Goal: Information Seeking & Learning: Learn about a topic

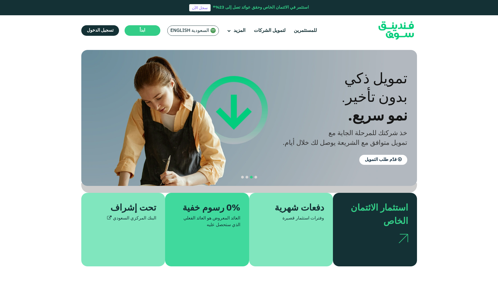
click at [182, 31] on span "السعودية English" at bounding box center [189, 30] width 39 height 6
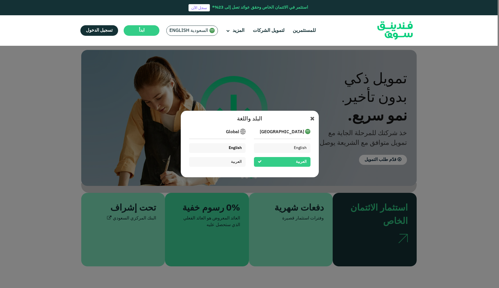
click at [234, 149] on span "English" at bounding box center [235, 148] width 13 height 4
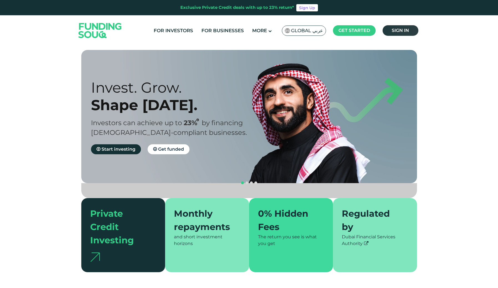
click at [392, 26] on link "Sign in" at bounding box center [400, 30] width 36 height 11
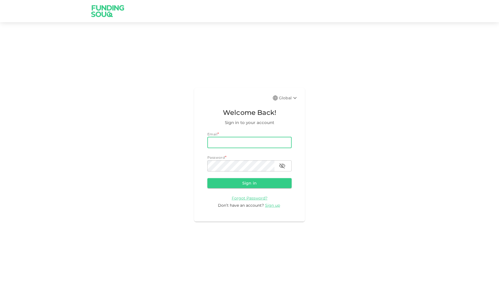
click at [229, 142] on input "email" at bounding box center [249, 142] width 84 height 11
type input "waleedamjad.97@gmail.com"
click at [243, 181] on button "Sign in" at bounding box center [249, 183] width 84 height 10
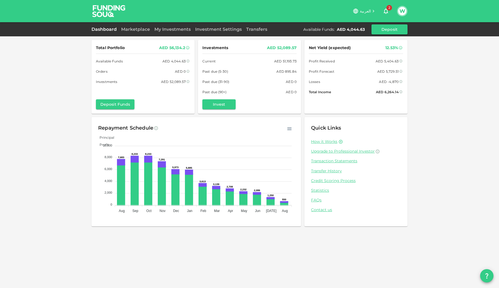
click at [388, 6] on span "2" at bounding box center [390, 8] width 6 height 6
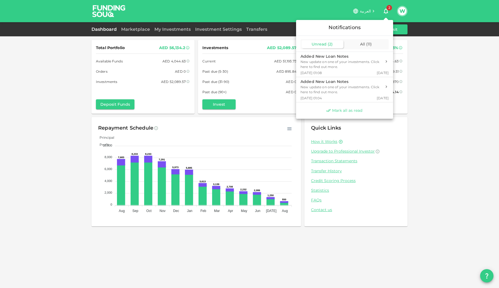
click at [345, 111] on span "Mark all as read" at bounding box center [347, 110] width 30 height 5
click at [75, 116] on div at bounding box center [249, 144] width 499 height 288
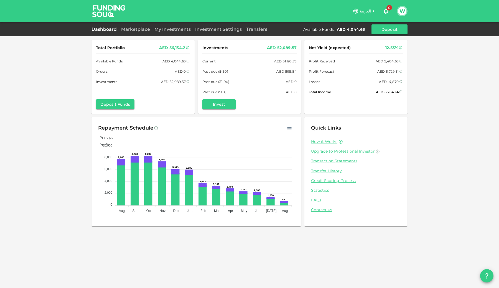
click at [184, 32] on div "My Investments" at bounding box center [172, 29] width 41 height 7
click at [184, 29] on link "My Investments" at bounding box center [172, 29] width 41 height 5
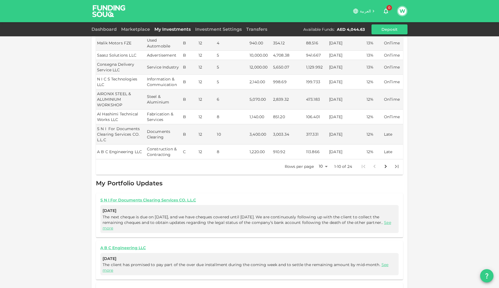
scroll to position [173, 0]
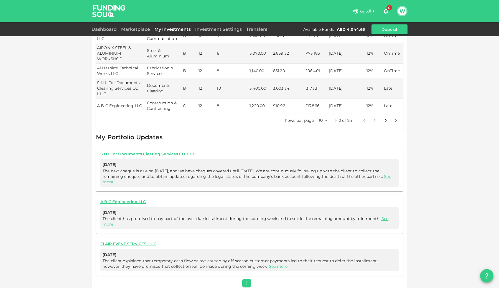
click at [269, 264] on link "See more" at bounding box center [278, 266] width 19 height 5
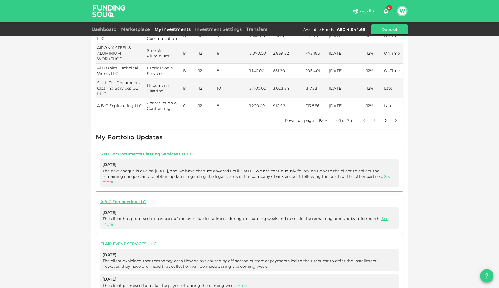
scroll to position [192, 0]
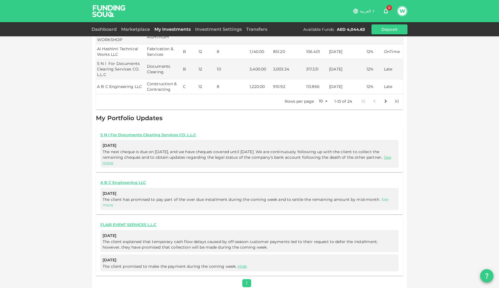
click at [110, 197] on link "See more" at bounding box center [246, 202] width 286 height 11
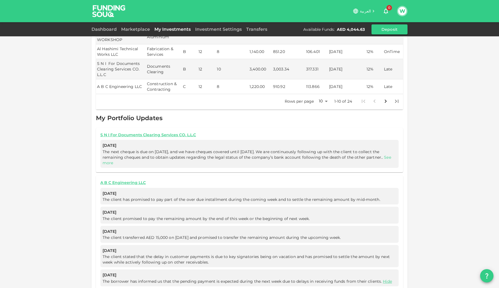
click at [134, 158] on link "See more" at bounding box center [247, 160] width 289 height 11
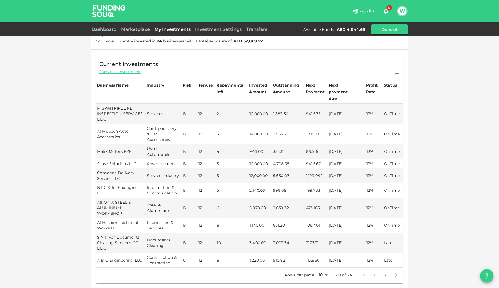
scroll to position [0, 0]
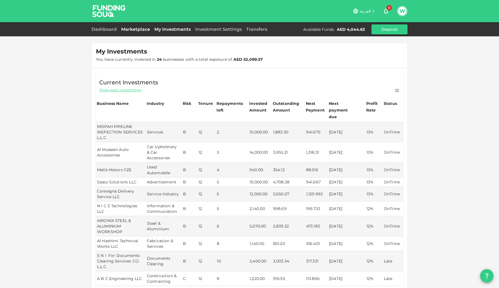
click at [140, 27] on link "Marketplace" at bounding box center [135, 29] width 33 height 5
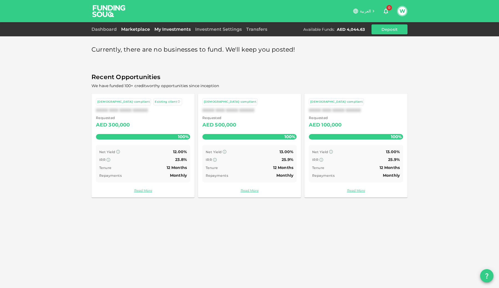
click at [179, 28] on link "My Investments" at bounding box center [172, 29] width 41 height 5
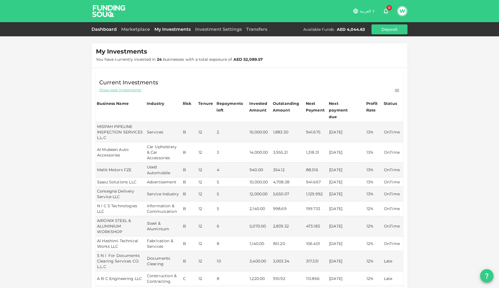
click at [106, 31] on link "Dashboard" at bounding box center [105, 29] width 27 height 5
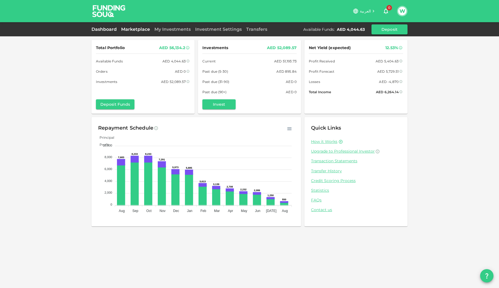
click at [138, 29] on link "Marketplace" at bounding box center [135, 29] width 33 height 5
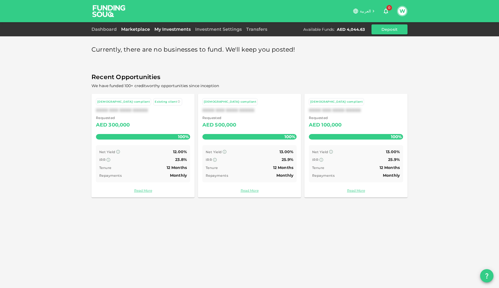
click at [167, 32] on link "My Investments" at bounding box center [172, 29] width 41 height 5
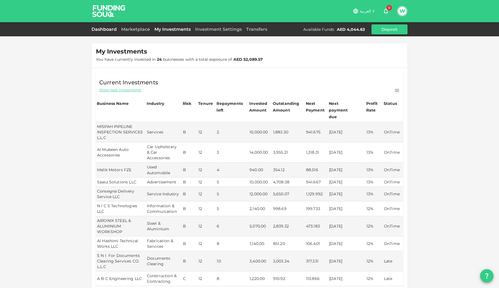
click at [97, 30] on link "Dashboard" at bounding box center [105, 29] width 27 height 5
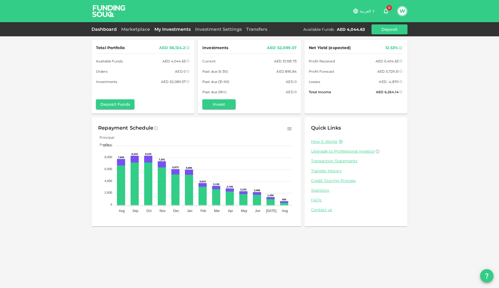
click at [174, 29] on link "My Investments" at bounding box center [172, 29] width 41 height 5
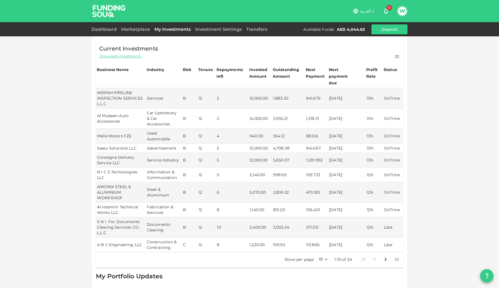
scroll to position [34, 0]
click at [397, 58] on icon at bounding box center [397, 57] width 6 height 6
click at [325, 255] on body "العربية 0 W Dashboard Marketplace My Investments Investment Settings Transfers …" at bounding box center [249, 144] width 499 height 288
click at [322, 275] on li "100" at bounding box center [323, 278] width 17 height 10
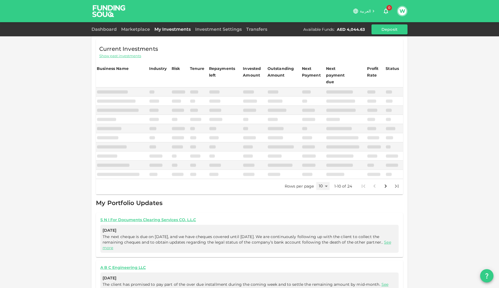
type input "100"
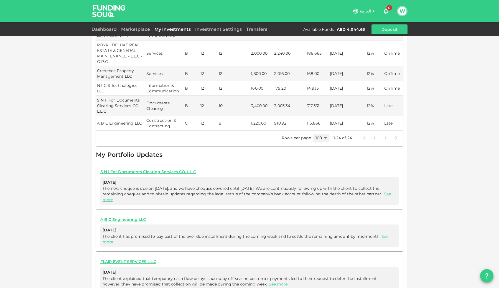
scroll to position [379, 0]
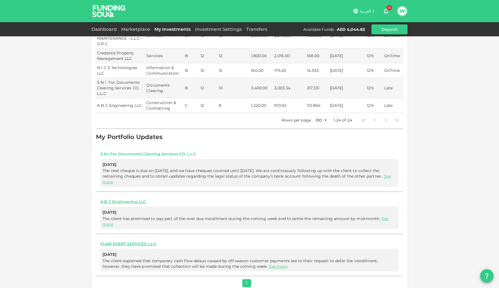
click at [180, 151] on link "S N I For Documents Clearing Services CO. L.L.C" at bounding box center [249, 153] width 298 height 5
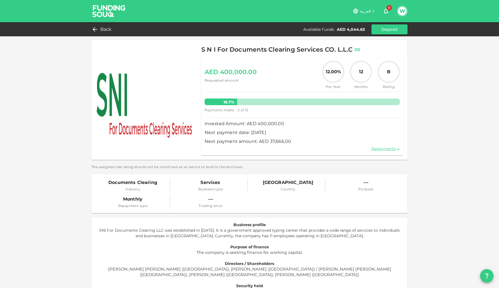
click at [357, 50] on icon at bounding box center [358, 49] width 6 height 3
click at [101, 29] on span "Back" at bounding box center [105, 30] width 11 height 8
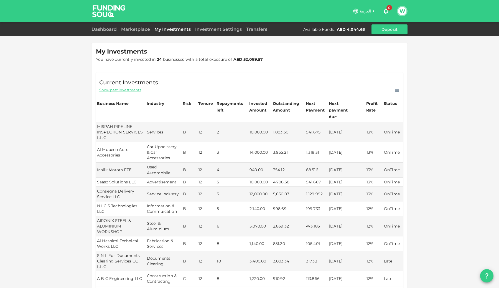
scroll to position [173, 0]
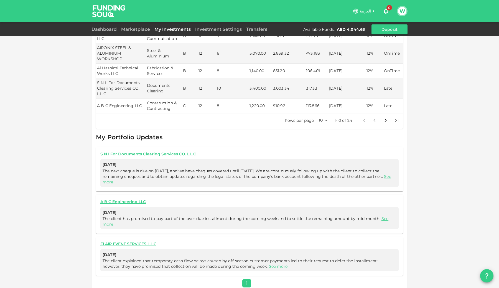
click at [157, 151] on link "S N I For Documents Clearing Services CO. L.L.C" at bounding box center [249, 153] width 298 height 5
click at [118, 199] on link "A B C Engineering LLC" at bounding box center [249, 201] width 298 height 5
click at [139, 241] on link "FLAIR EVENT SERVICES L.L.C" at bounding box center [249, 243] width 298 height 5
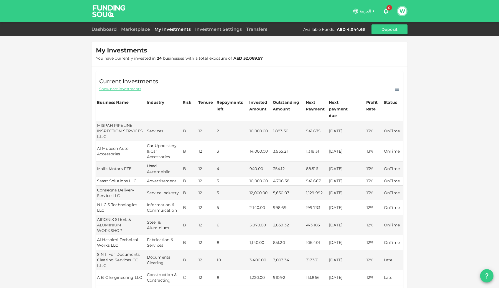
scroll to position [0, 0]
click at [395, 93] on div "Current Investments Show past investments Business Name Industry Risk Tenure Re…" at bounding box center [249, 186] width 307 height 229
click at [396, 91] on icon at bounding box center [397, 91] width 6 height 6
click at [301, 82] on div "Current Investments Show past investments Download CSV" at bounding box center [249, 82] width 307 height 21
click at [123, 93] on span "Show past investments" at bounding box center [120, 89] width 42 height 5
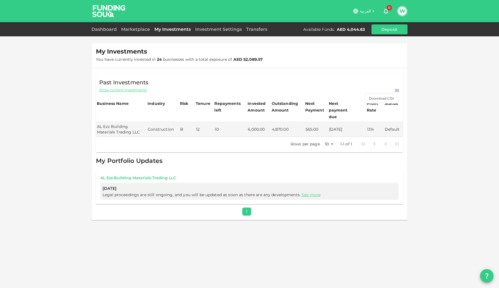
click at [163, 175] on link "AL Ezz Building Materials Trading LLC" at bounding box center [249, 177] width 298 height 5
click at [133, 88] on span "Show current investments" at bounding box center [122, 89] width 47 height 5
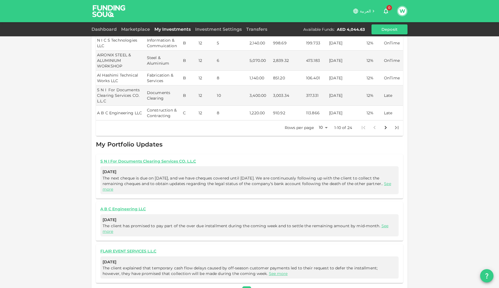
scroll to position [173, 0]
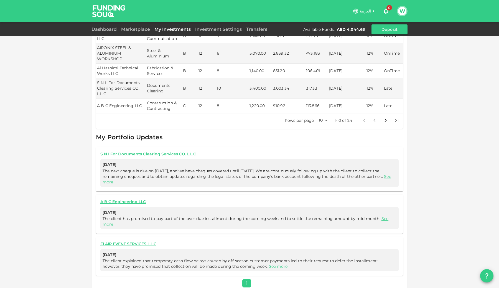
click at [327, 114] on body "العربية 0 W Dashboard Marketplace My Investments Investment Settings Transfers …" at bounding box center [249, 144] width 499 height 288
click at [329, 150] on li "100" at bounding box center [323, 153] width 17 height 10
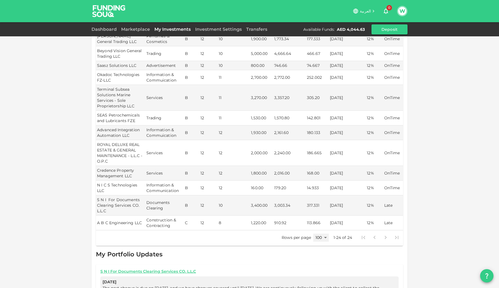
scroll to position [268, 0]
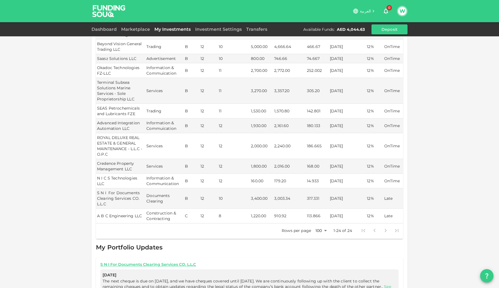
click at [363, 257] on div "S N I For Documents Clearing Services CO. L.L.C Aug 28, 2025 The next cheque is…" at bounding box center [249, 279] width 307 height 44
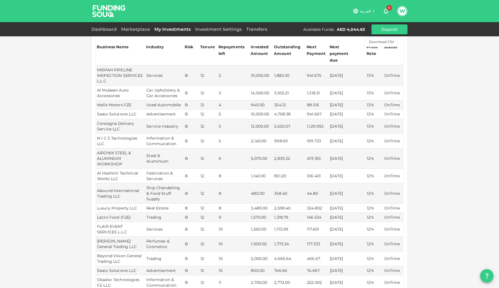
scroll to position [0, 0]
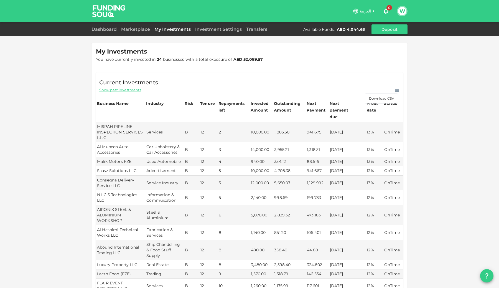
click at [136, 92] on span "Show past investments" at bounding box center [120, 89] width 42 height 5
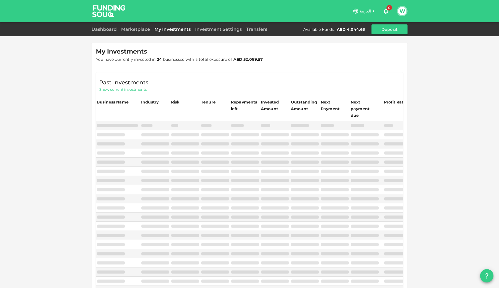
type input "10"
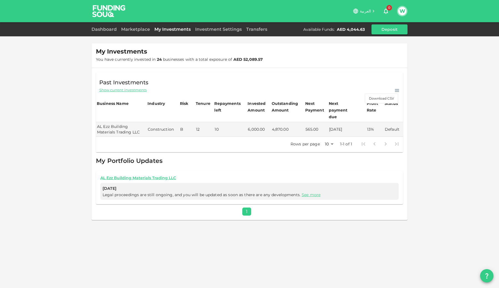
click at [133, 92] on span "Show current investments" at bounding box center [122, 89] width 47 height 5
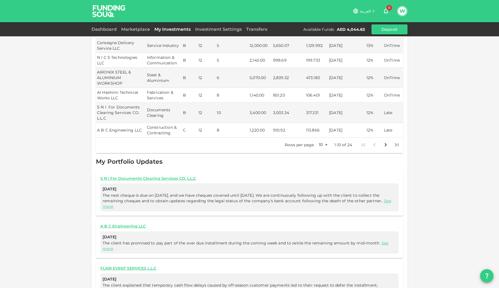
scroll to position [162, 0]
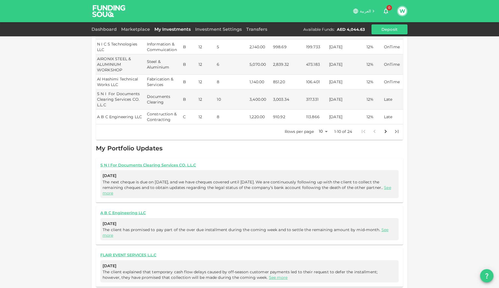
click at [337, 189] on div "Aug 28, 2025 The next cheque is due on 15 September, and we have cheques covere…" at bounding box center [249, 184] width 298 height 28
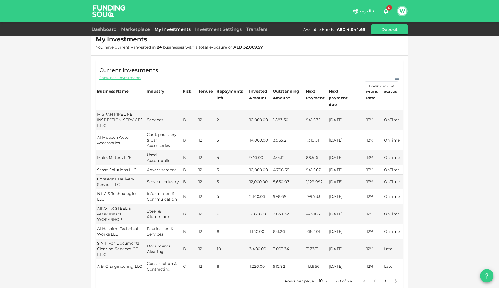
scroll to position [13, 0]
click at [411, 191] on div "My Investments You have currently invested in 24 businesses with a total exposu…" at bounding box center [249, 221] width 499 height 468
click at [105, 31] on link "Dashboard" at bounding box center [105, 29] width 27 height 5
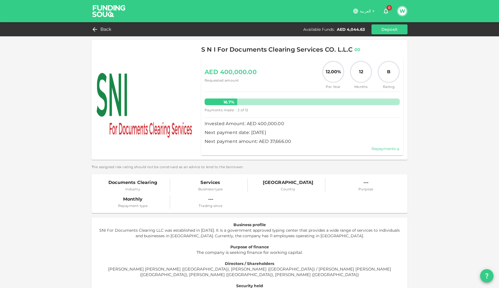
click at [384, 150] on link "Repayments" at bounding box center [386, 148] width 28 height 5
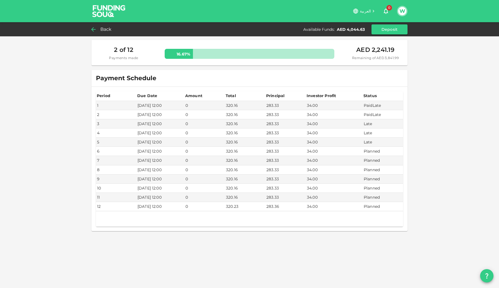
click at [97, 29] on div "Back" at bounding box center [103, 30] width 22 height 8
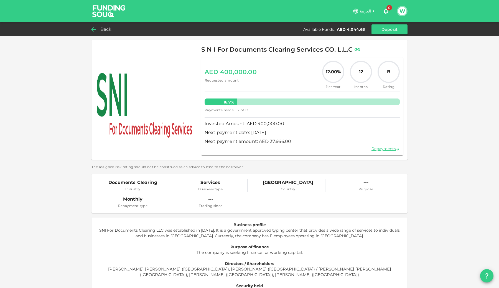
click at [97, 29] on div "Back" at bounding box center [103, 30] width 22 height 8
click at [96, 27] on icon at bounding box center [93, 29] width 7 height 7
click at [96, 28] on icon at bounding box center [93, 29] width 7 height 7
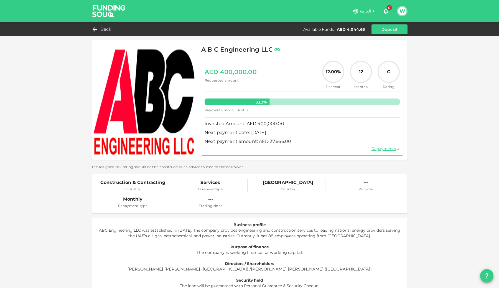
click at [278, 50] on icon at bounding box center [277, 49] width 7 height 7
